Goal: Task Accomplishment & Management: Manage account settings

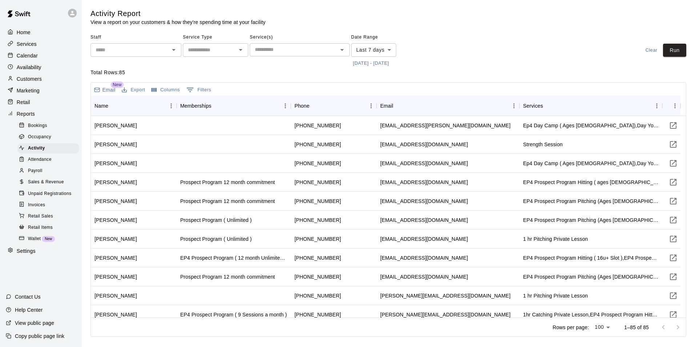
click at [26, 57] on p "Calendar" at bounding box center [27, 55] width 21 height 7
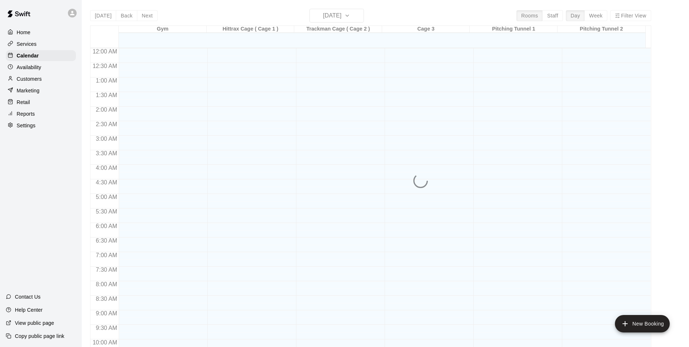
scroll to position [369, 0]
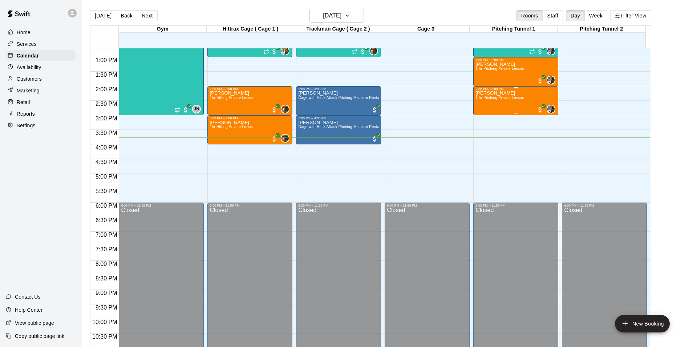
click at [511, 95] on div "[PERSON_NAME] 1 hr Pitching Private Lesson" at bounding box center [500, 264] width 49 height 347
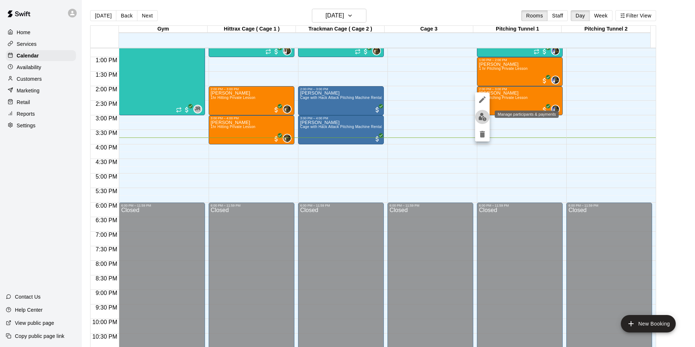
click at [479, 115] on img "edit" at bounding box center [482, 117] width 8 height 8
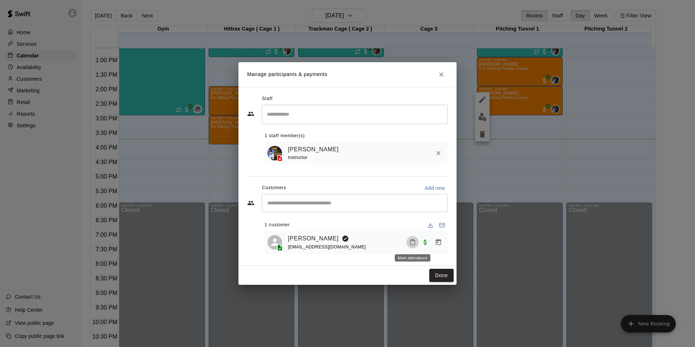
click at [412, 242] on icon "Mark attendance" at bounding box center [412, 242] width 7 height 7
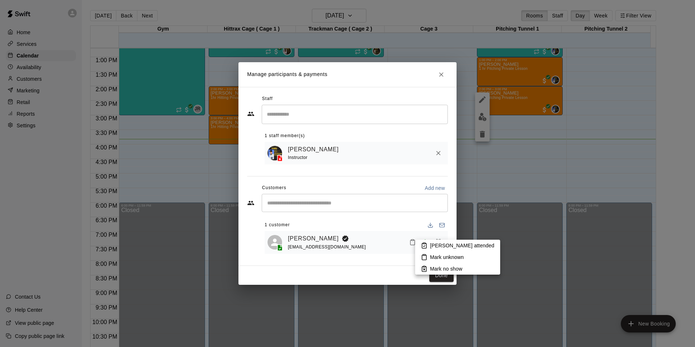
click at [444, 248] on p "[PERSON_NAME] attended" at bounding box center [462, 245] width 64 height 7
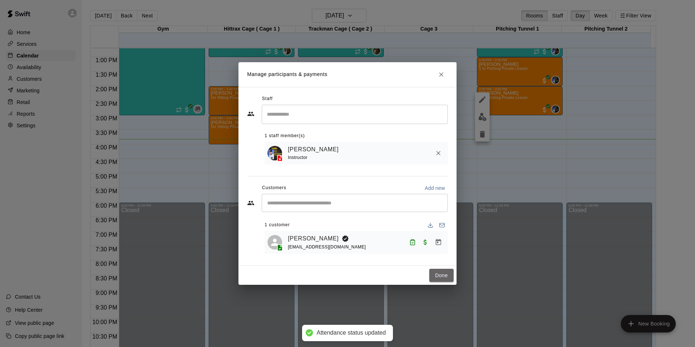
click at [441, 272] on button "Done" at bounding box center [441, 275] width 24 height 13
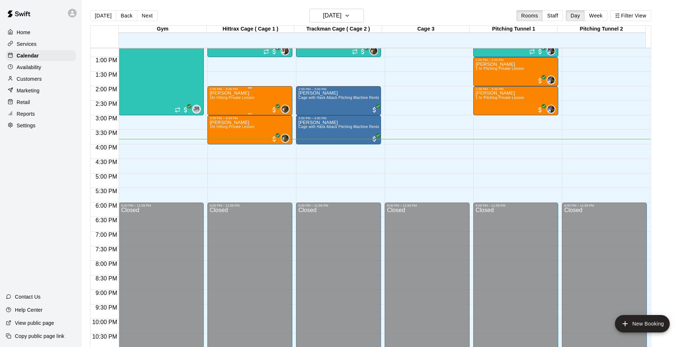
click at [250, 104] on div "[PERSON_NAME] 1hr Hitting Private Lesson" at bounding box center [232, 264] width 45 height 347
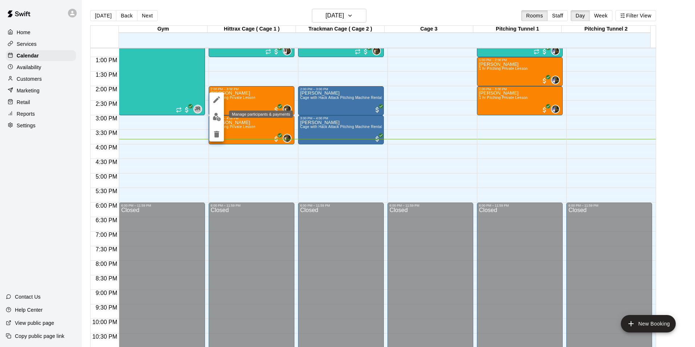
click at [217, 116] on img "edit" at bounding box center [217, 117] width 8 height 8
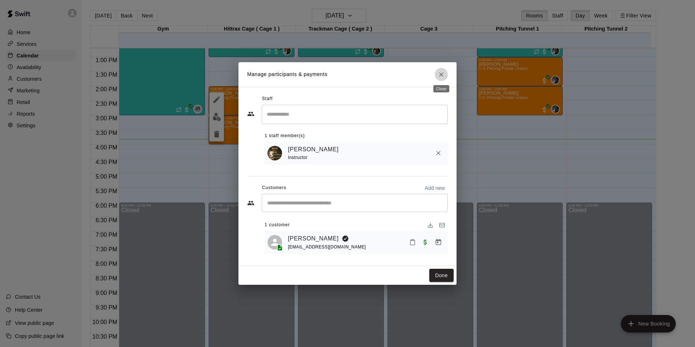
click at [438, 72] on icon "Close" at bounding box center [440, 74] width 7 height 7
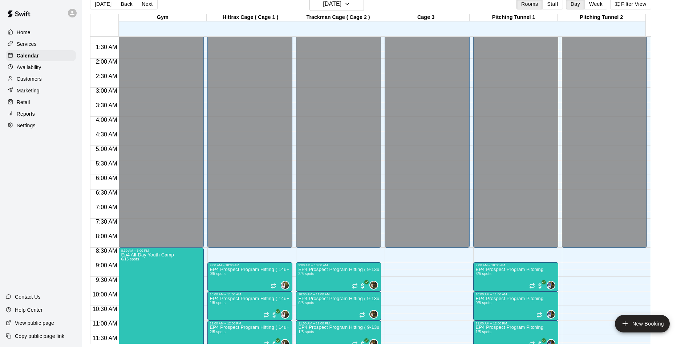
scroll to position [0, 0]
